Goal: Transaction & Acquisition: Book appointment/travel/reservation

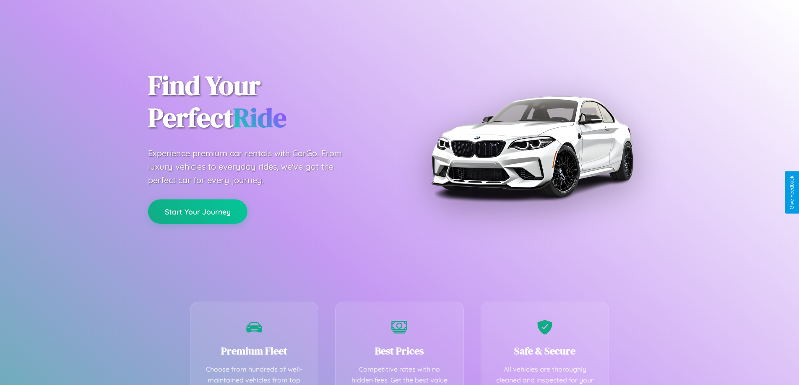
scroll to position [245, 0]
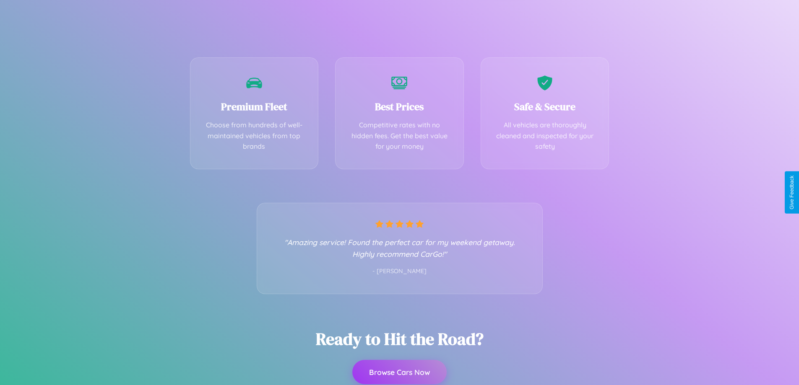
click at [399, 373] on button "Browse Cars Now" at bounding box center [399, 372] width 94 height 24
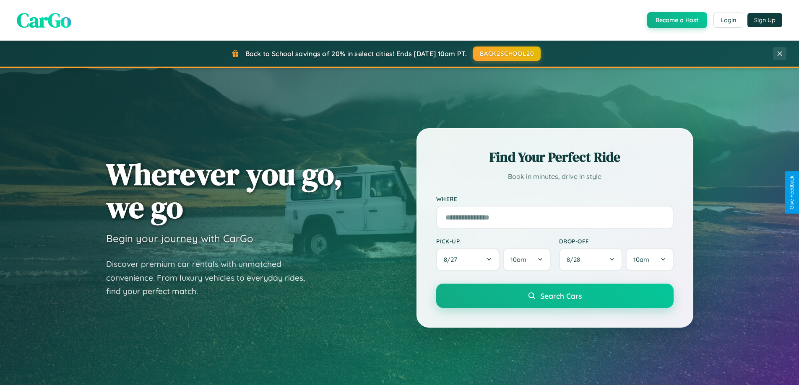
scroll to position [577, 0]
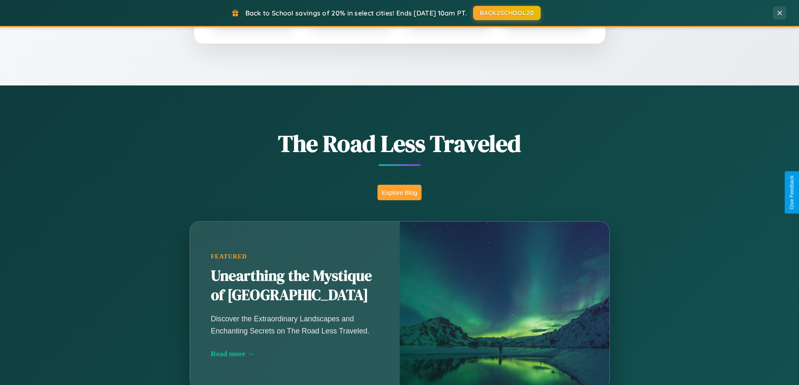
click at [399, 193] on button "Explore Blog" at bounding box center [399, 193] width 44 height 16
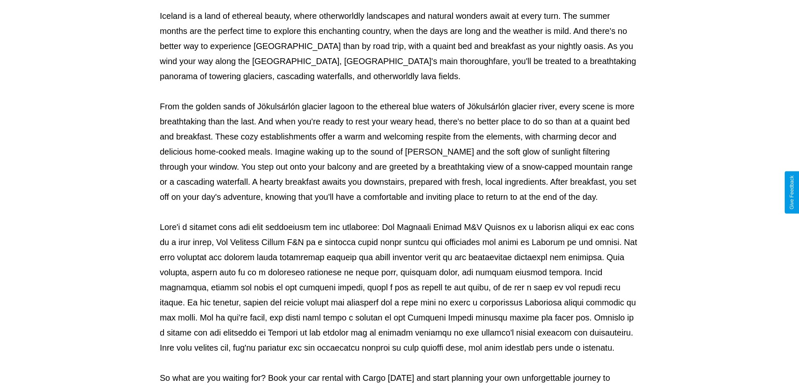
scroll to position [271, 0]
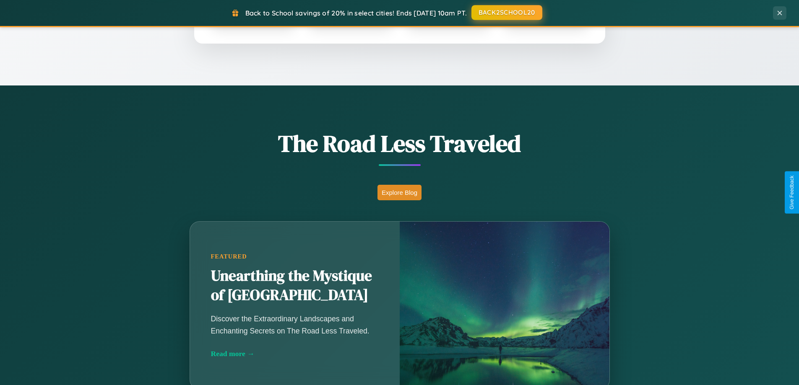
click at [506, 13] on button "BACK2SCHOOL20" at bounding box center [506, 12] width 71 height 15
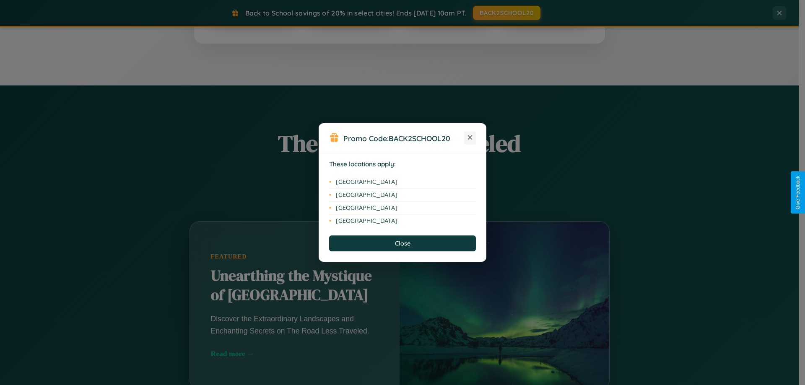
click at [470, 138] on icon at bounding box center [470, 137] width 5 height 5
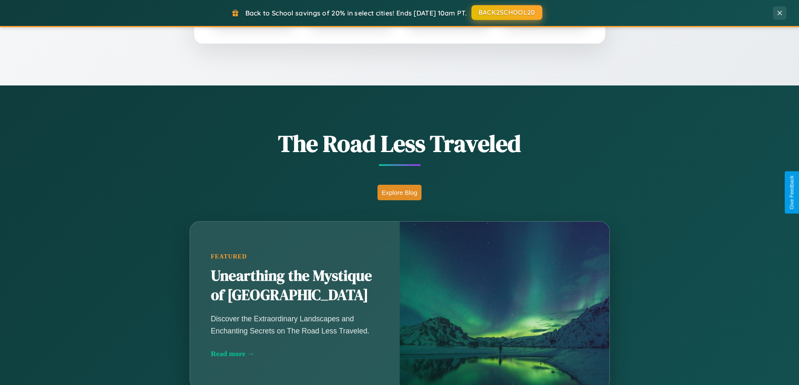
click at [506, 13] on button "BACK2SCHOOL20" at bounding box center [506, 12] width 71 height 15
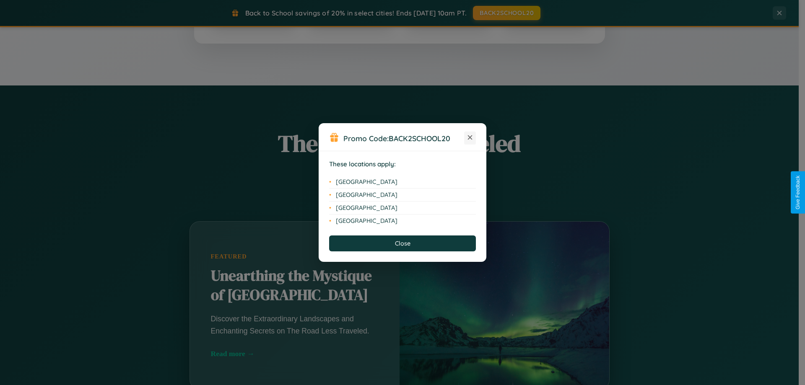
click at [470, 138] on icon at bounding box center [470, 137] width 5 height 5
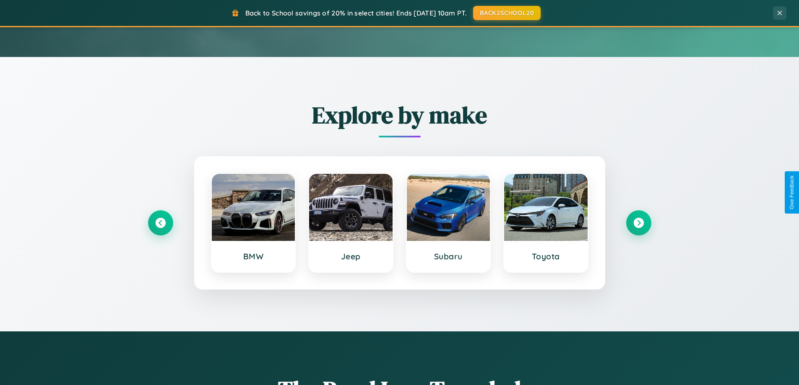
scroll to position [25, 0]
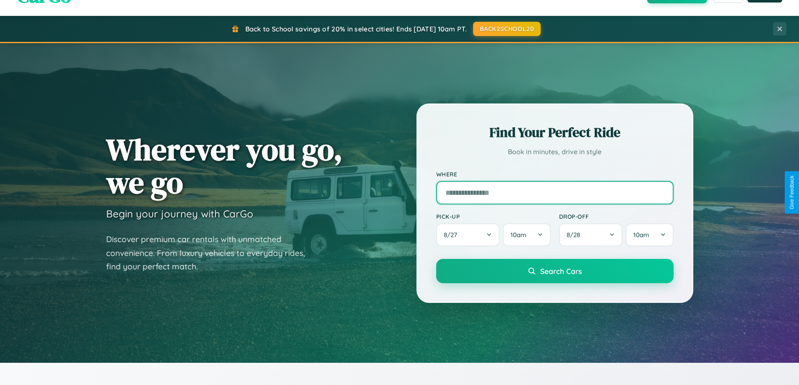
click at [554, 193] on input "text" at bounding box center [554, 192] width 237 height 23
type input "**********"
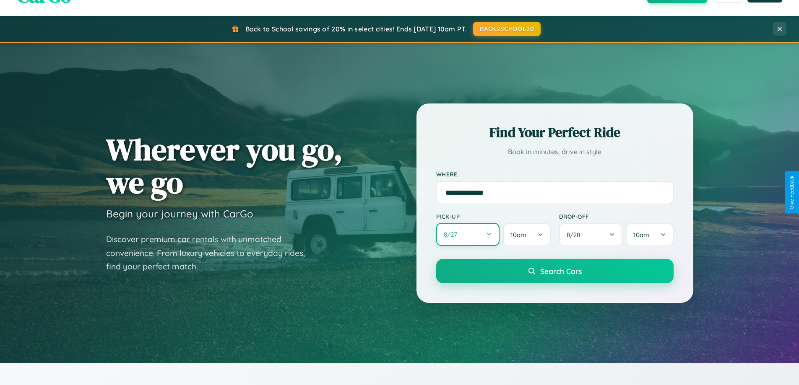
click at [468, 235] on button "8 / 27" at bounding box center [468, 234] width 64 height 23
select select "*"
select select "****"
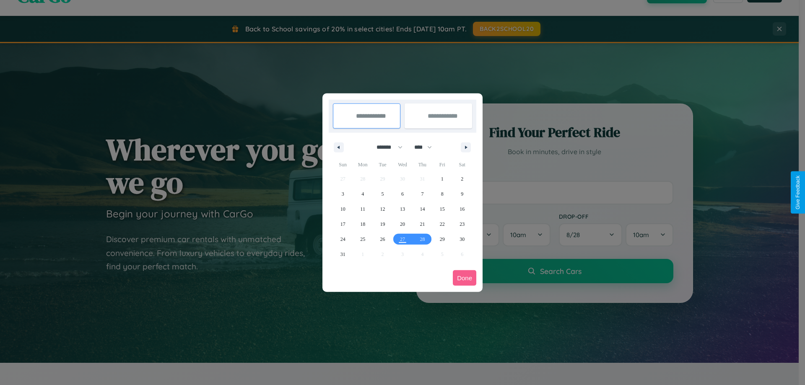
drag, startPoint x: 386, startPoint y: 147, endPoint x: 403, endPoint y: 168, distance: 26.9
click at [386, 147] on select "******* ******** ***** ***** *** **** **** ****** ********* ******* ******** **…" at bounding box center [388, 147] width 36 height 14
select select "*"
drag, startPoint x: 427, startPoint y: 147, endPoint x: 403, endPoint y: 168, distance: 32.1
click at [427, 147] on select "**** **** **** **** **** **** **** **** **** **** **** **** **** **** **** ****…" at bounding box center [422, 147] width 25 height 14
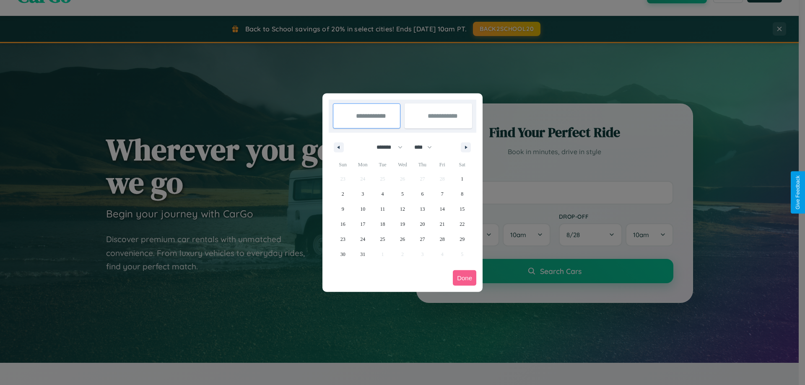
select select "****"
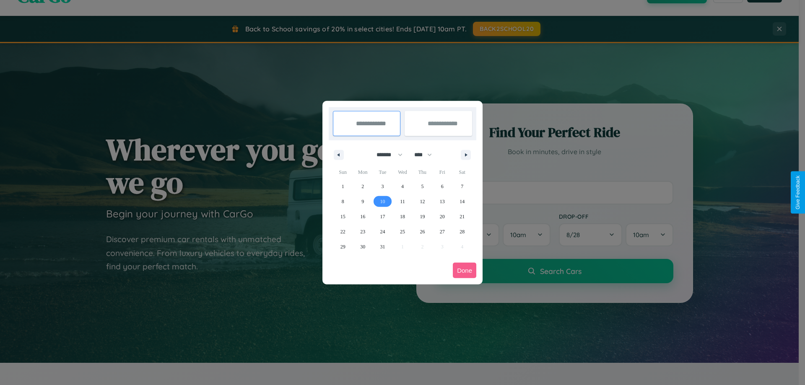
click at [382, 201] on span "10" at bounding box center [382, 201] width 5 height 15
type input "**********"
click at [363, 216] on span "16" at bounding box center [362, 216] width 5 height 15
type input "**********"
click at [465, 271] on button "Done" at bounding box center [464, 271] width 23 height 16
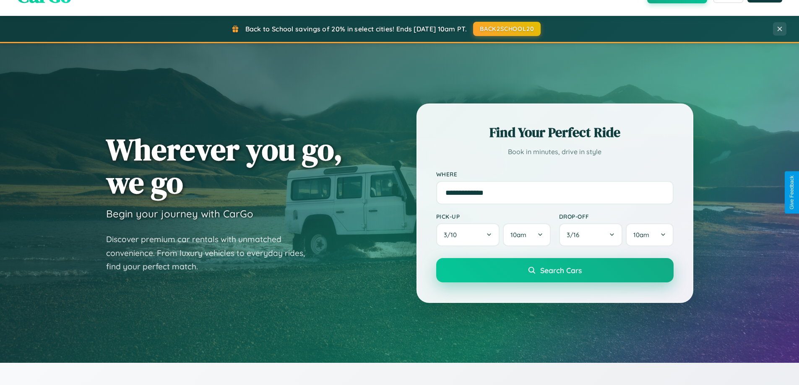
click at [554, 271] on span "Search Cars" at bounding box center [561, 270] width 42 height 9
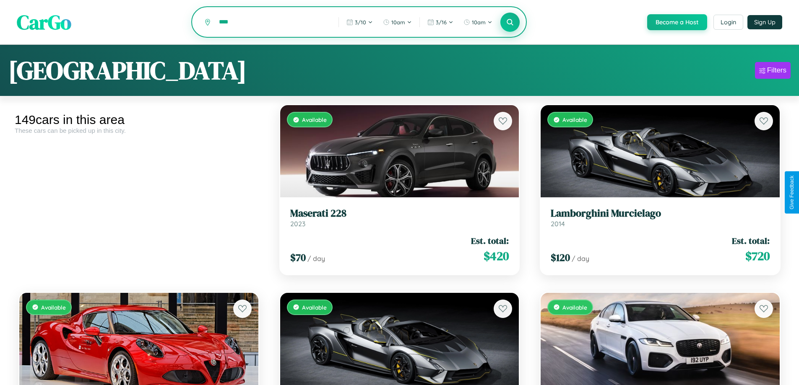
type input "****"
click at [510, 23] on icon at bounding box center [510, 22] width 8 height 8
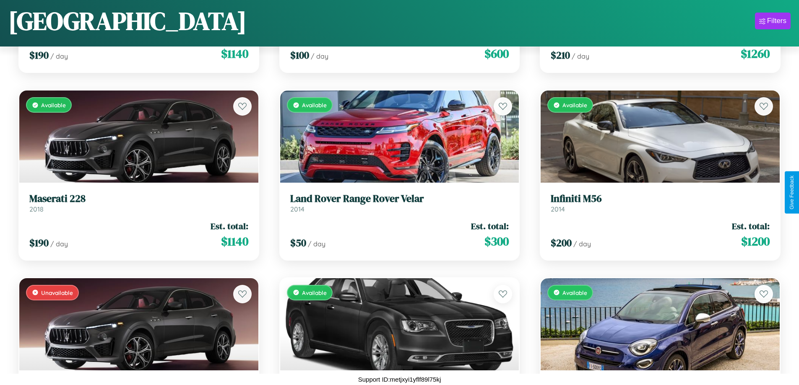
scroll to position [2372, 0]
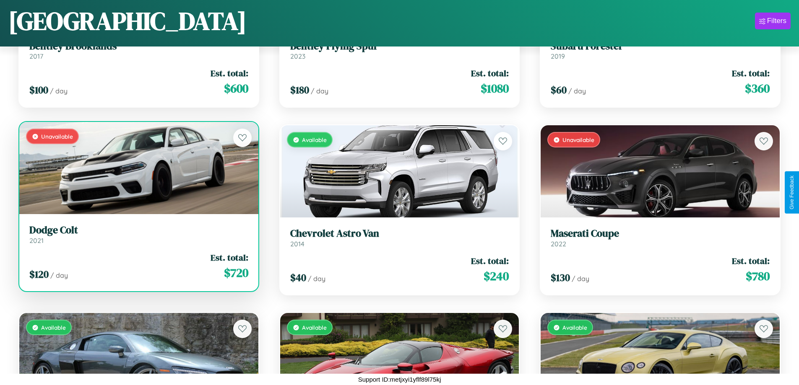
click at [138, 235] on h3 "Dodge Colt" at bounding box center [138, 230] width 219 height 12
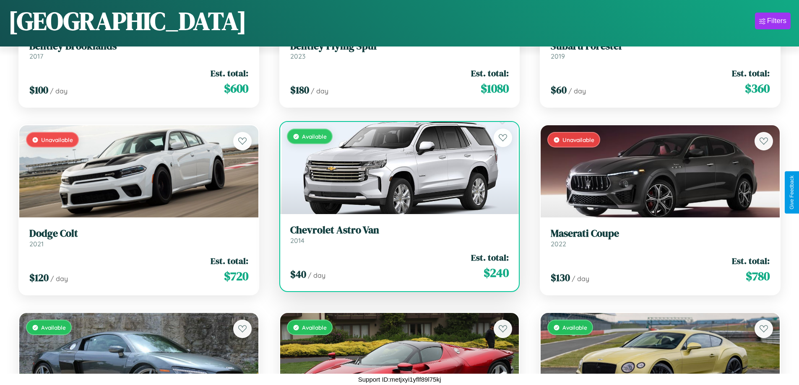
scroll to position [9320, 0]
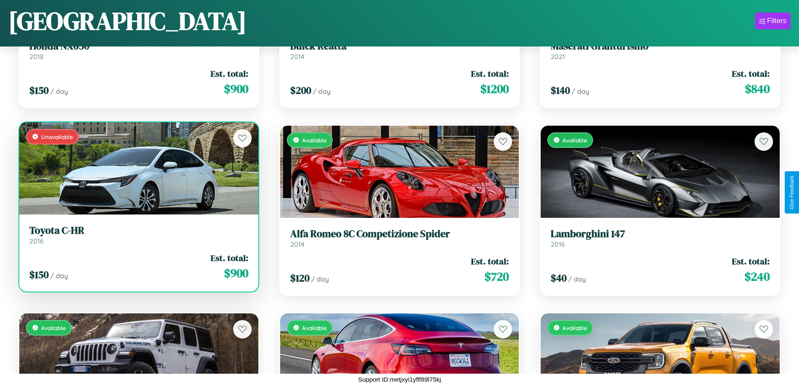
click at [138, 238] on link "Toyota C-HR 2016" at bounding box center [138, 235] width 219 height 21
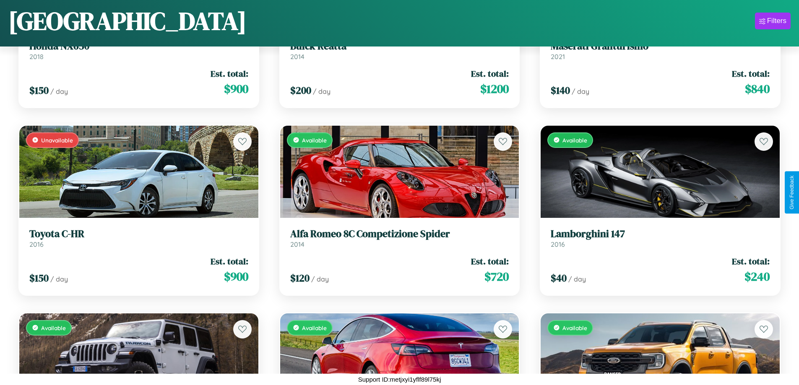
scroll to position [1996, 0]
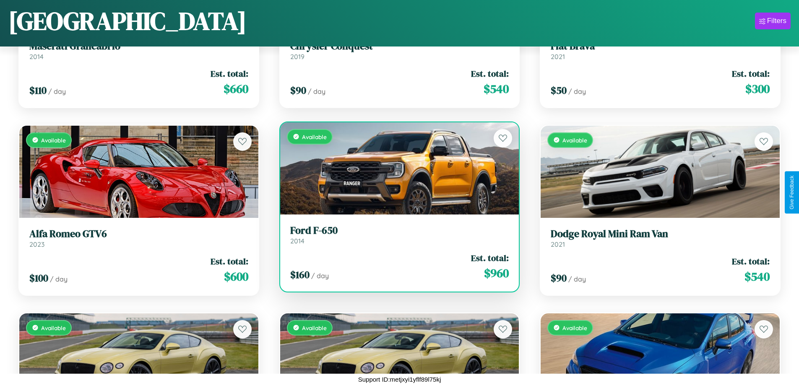
click at [396, 235] on h3 "Ford F-650" at bounding box center [399, 231] width 219 height 12
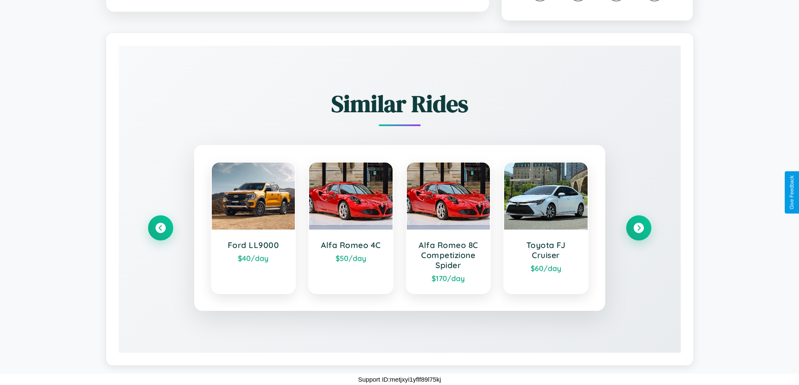
scroll to position [503, 0]
click at [638, 228] on icon at bounding box center [638, 228] width 11 height 11
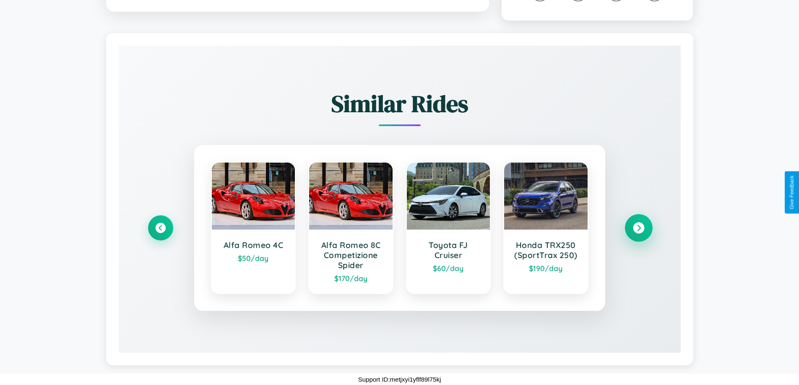
click at [638, 228] on icon at bounding box center [638, 228] width 11 height 11
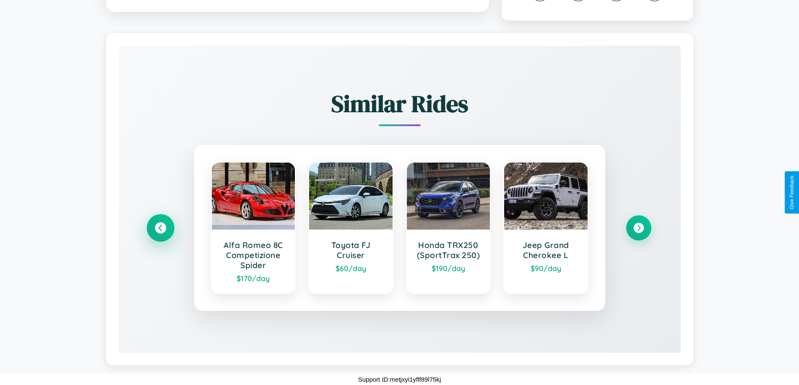
click at [160, 228] on icon at bounding box center [160, 228] width 11 height 11
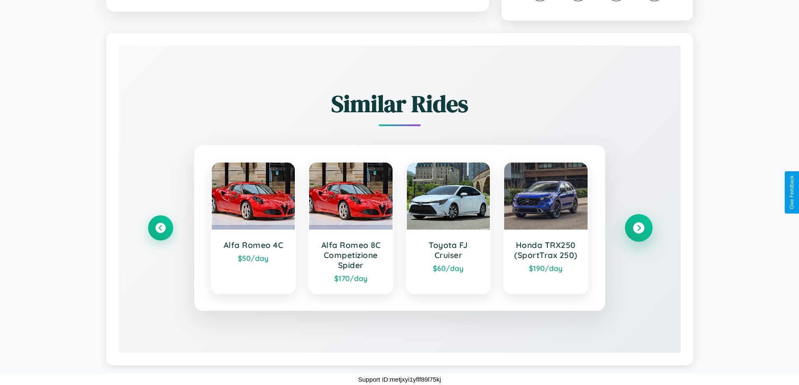
click at [638, 228] on icon at bounding box center [638, 228] width 11 height 11
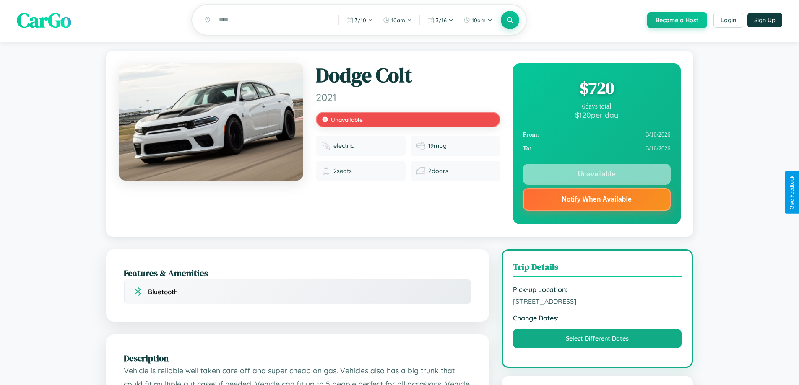
scroll to position [0, 0]
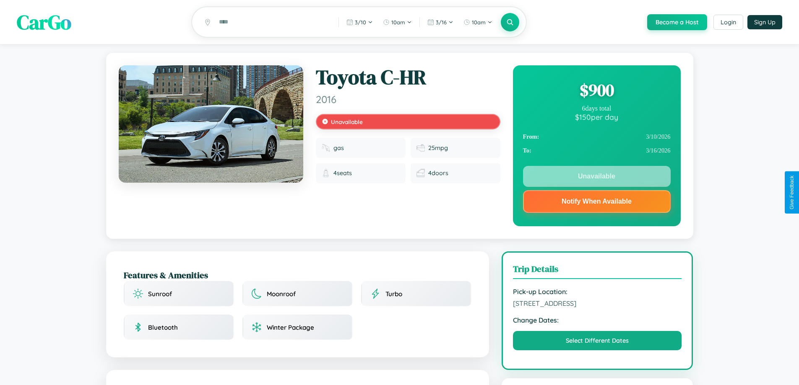
scroll to position [403, 0]
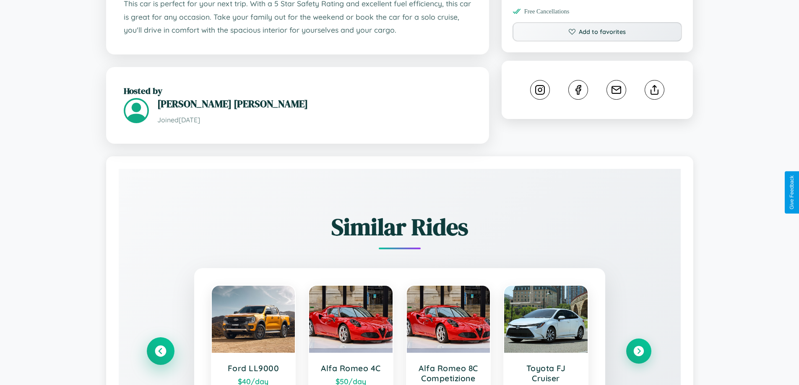
click at [160, 352] on icon at bounding box center [160, 351] width 11 height 11
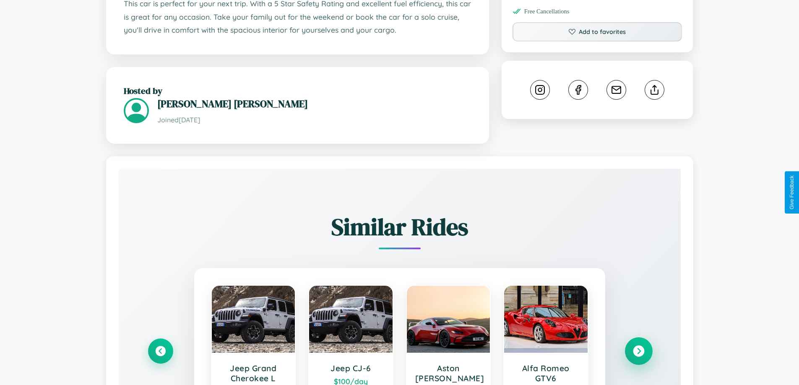
click at [638, 347] on icon at bounding box center [638, 351] width 11 height 11
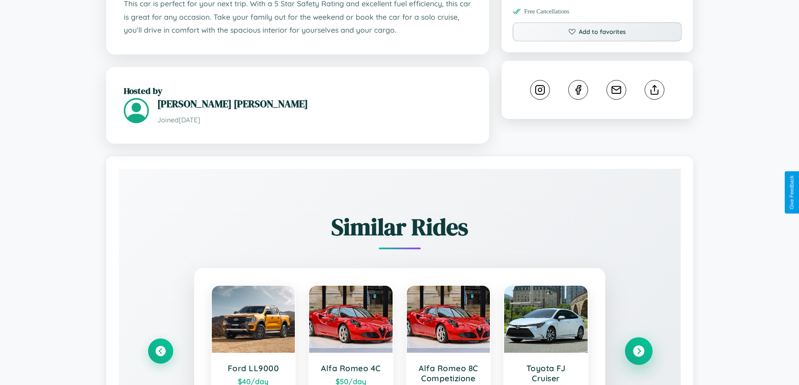
click at [638, 352] on icon at bounding box center [638, 351] width 11 height 11
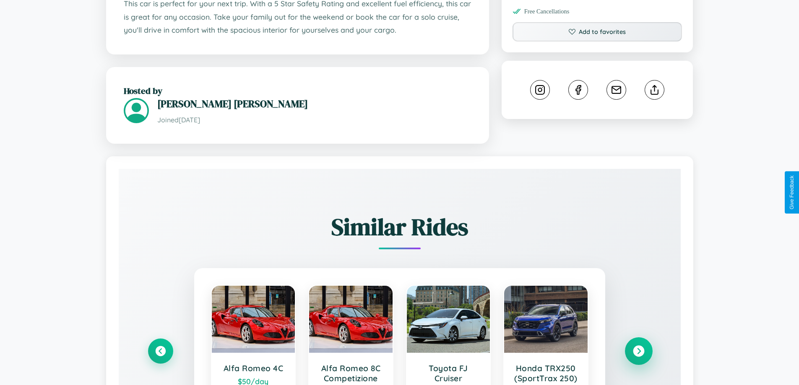
click at [638, 352] on icon at bounding box center [638, 351] width 11 height 11
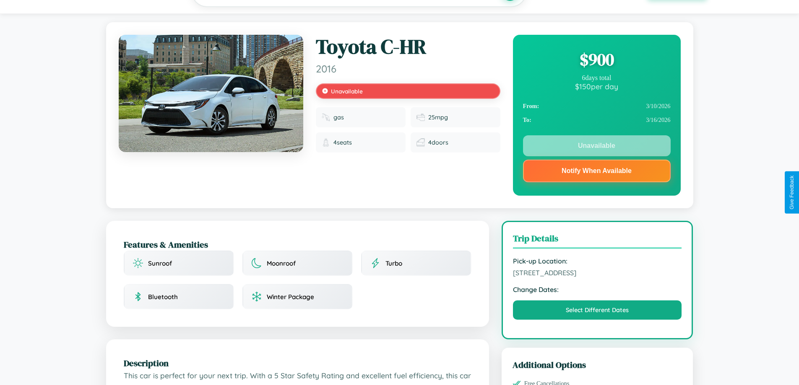
scroll to position [0, 0]
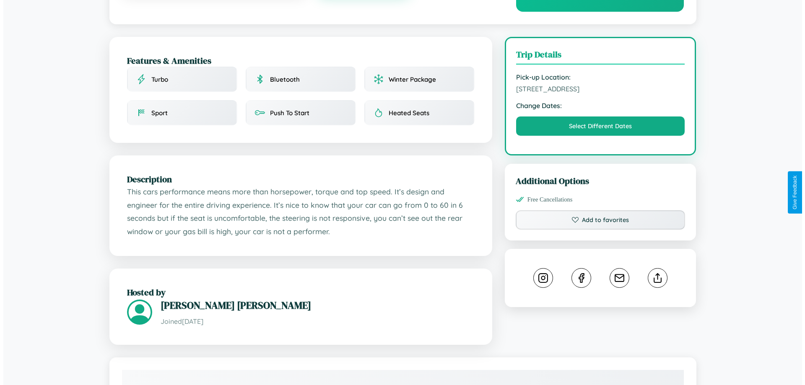
scroll to position [218, 0]
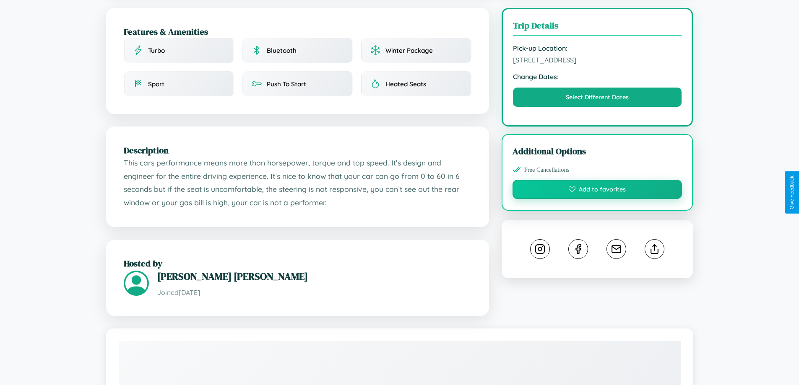
click at [597, 192] on button "Add to favorites" at bounding box center [598, 189] width 170 height 19
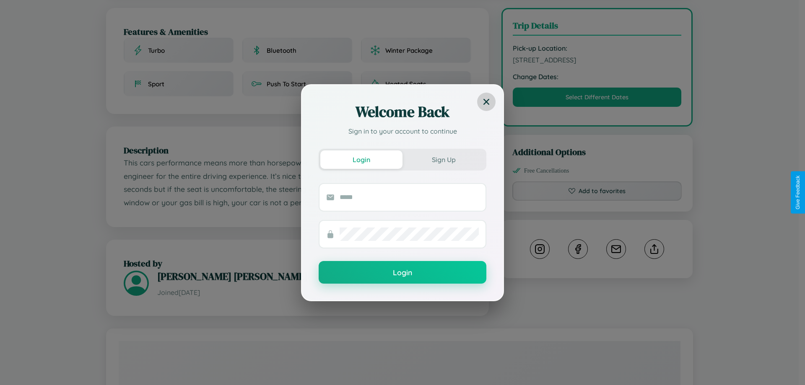
click at [487, 101] on icon at bounding box center [487, 102] width 6 height 6
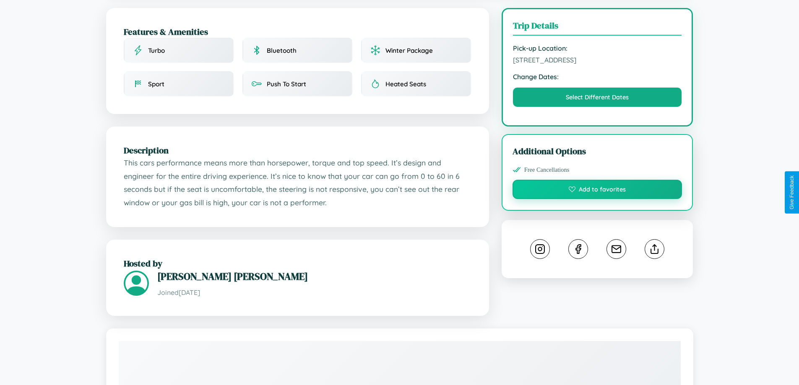
click at [597, 191] on button "Add to favorites" at bounding box center [598, 189] width 170 height 19
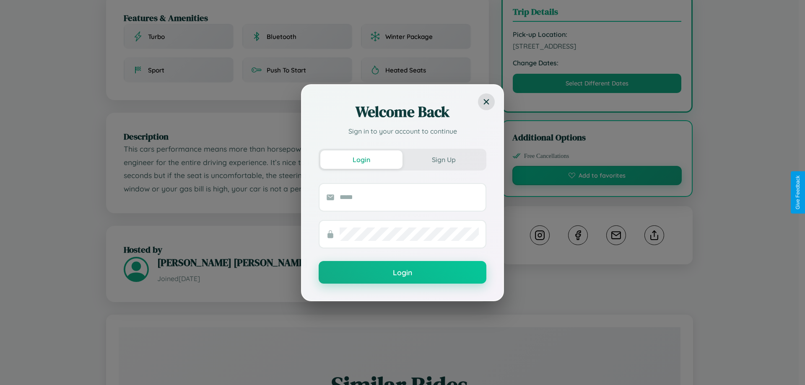
scroll to position [276, 0]
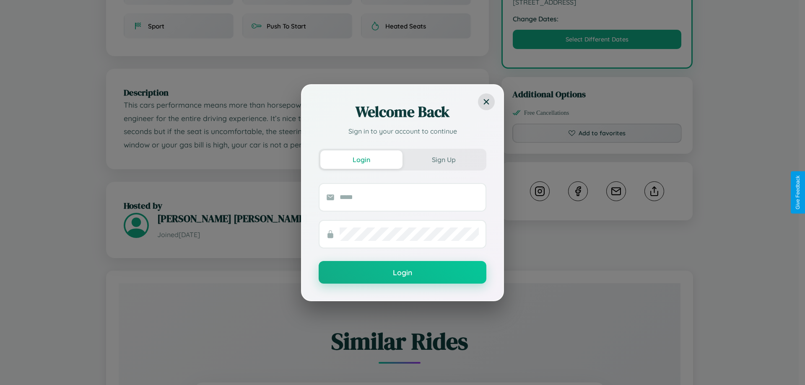
click at [654, 193] on div "Welcome Back Sign in to your account to continue Login Sign Up Login" at bounding box center [402, 192] width 805 height 385
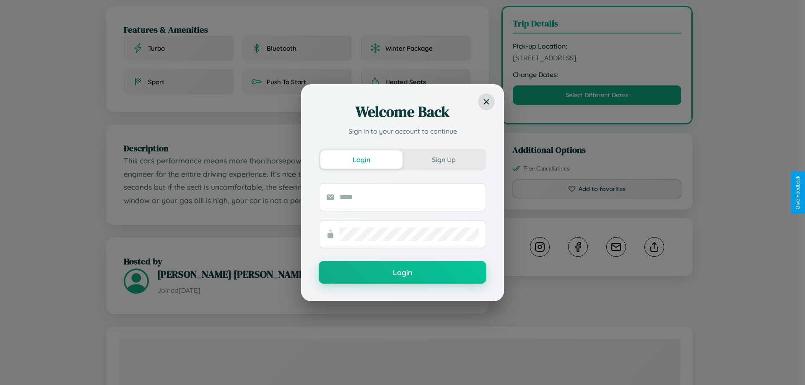
scroll to position [0, 0]
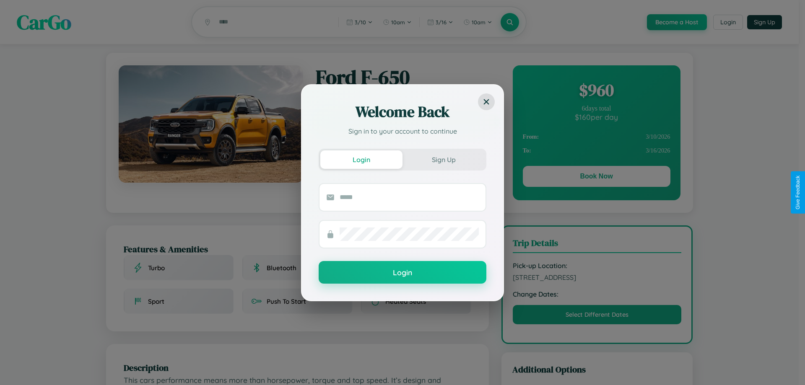
click at [596, 178] on div "Welcome Back Sign in to your account to continue Login Sign Up Login" at bounding box center [402, 192] width 805 height 385
